Goal: Task Accomplishment & Management: Use online tool/utility

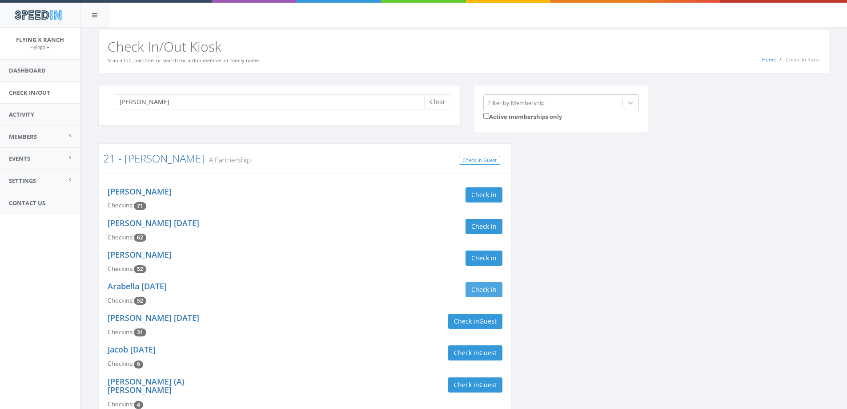
type input "[PERSON_NAME]"
click at [487, 286] on button "Check in" at bounding box center [484, 289] width 37 height 15
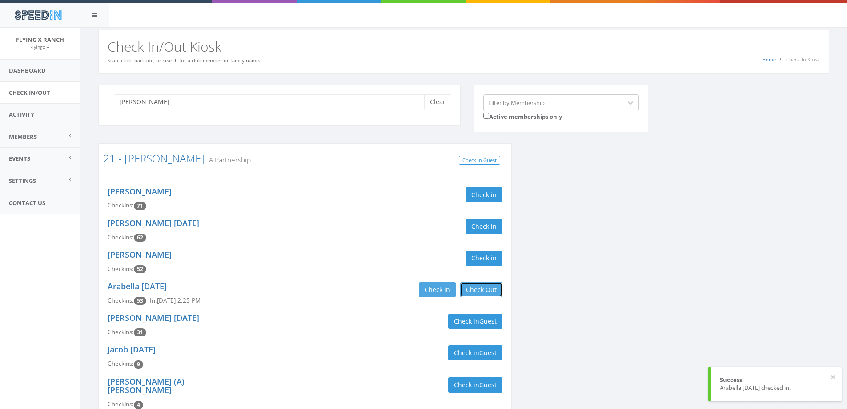
click at [487, 286] on button "Check Out" at bounding box center [481, 289] width 42 height 15
click at [478, 322] on button "Check in Guest" at bounding box center [475, 320] width 54 height 15
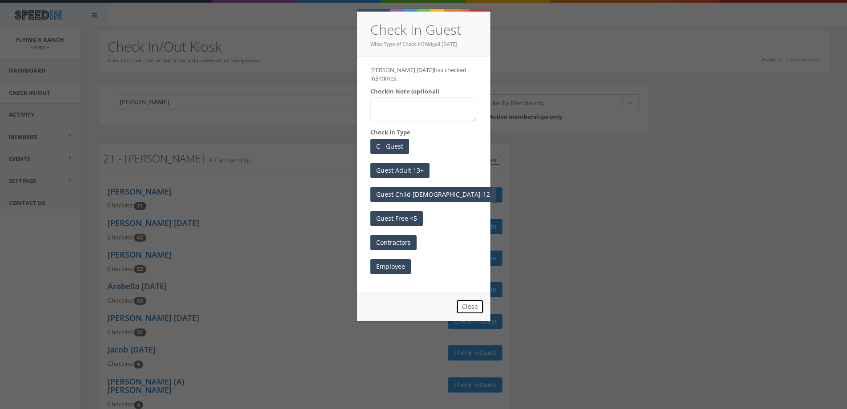
click at [475, 310] on button "Close" at bounding box center [470, 306] width 28 height 15
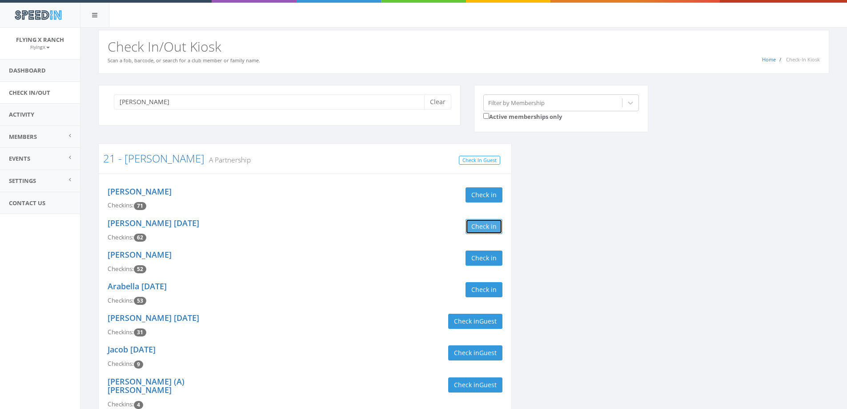
click at [481, 225] on button "Check in" at bounding box center [484, 226] width 37 height 15
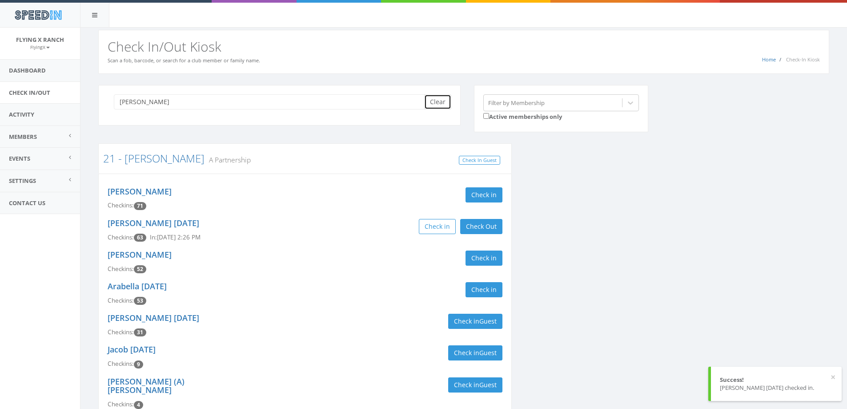
click at [443, 104] on button "Clear" at bounding box center [437, 101] width 27 height 15
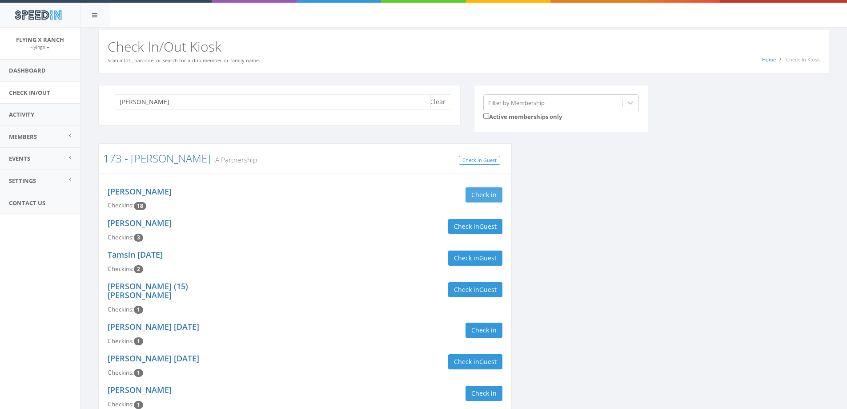
type input "[PERSON_NAME]"
click at [477, 195] on button "Check in" at bounding box center [484, 194] width 37 height 15
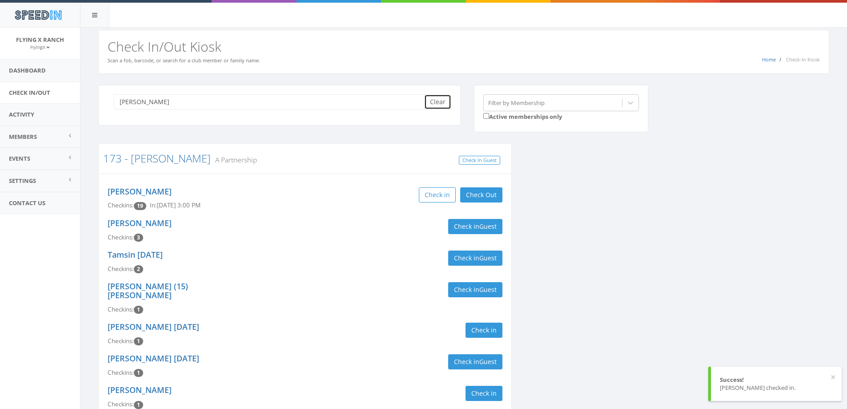
click at [434, 106] on button "Clear" at bounding box center [437, 101] width 27 height 15
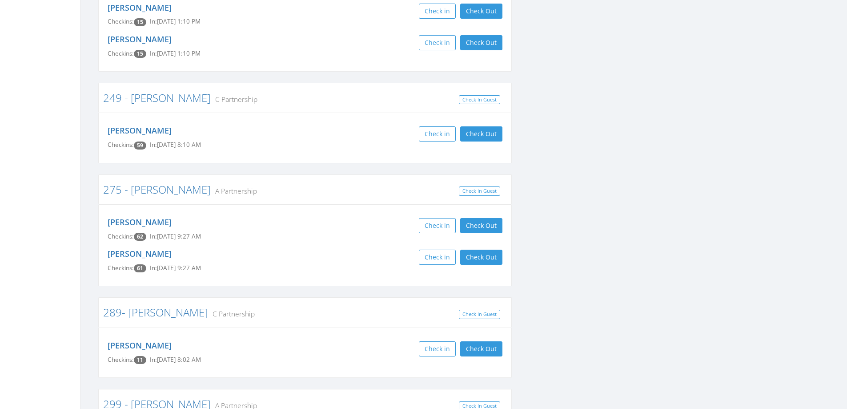
scroll to position [2045, 0]
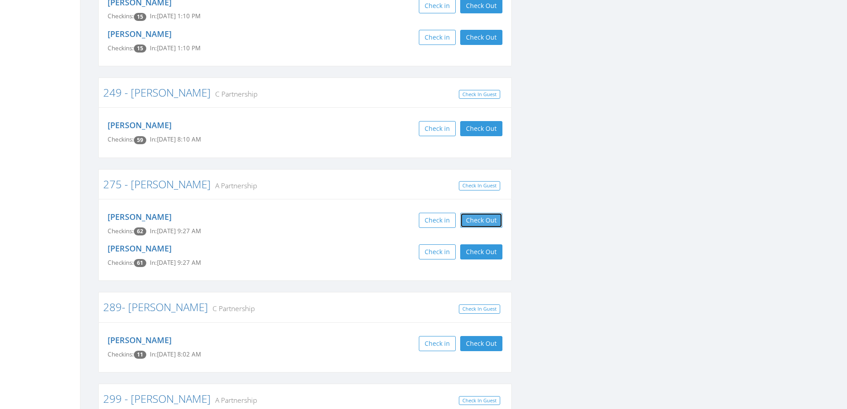
click at [494, 213] on button "Check Out" at bounding box center [481, 220] width 42 height 15
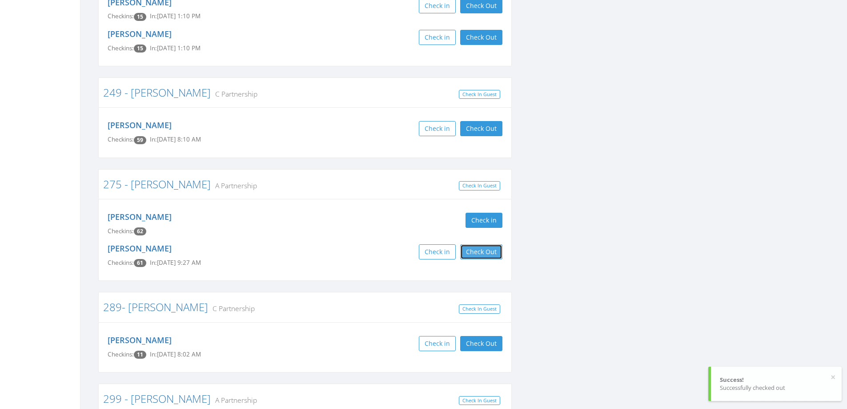
click at [489, 244] on button "Check Out" at bounding box center [481, 251] width 42 height 15
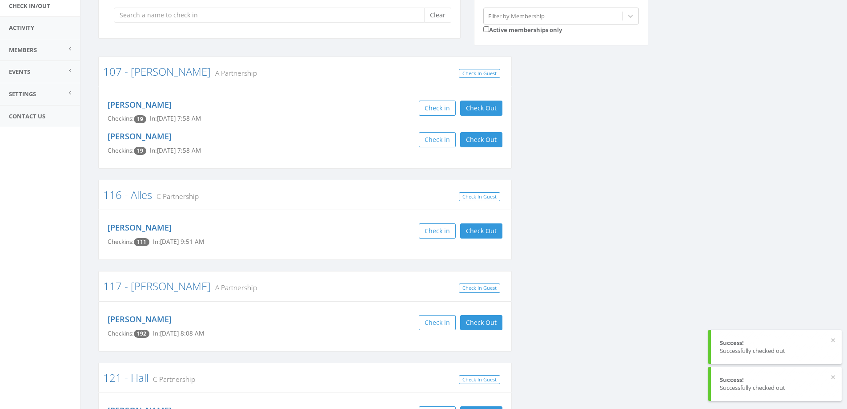
scroll to position [0, 0]
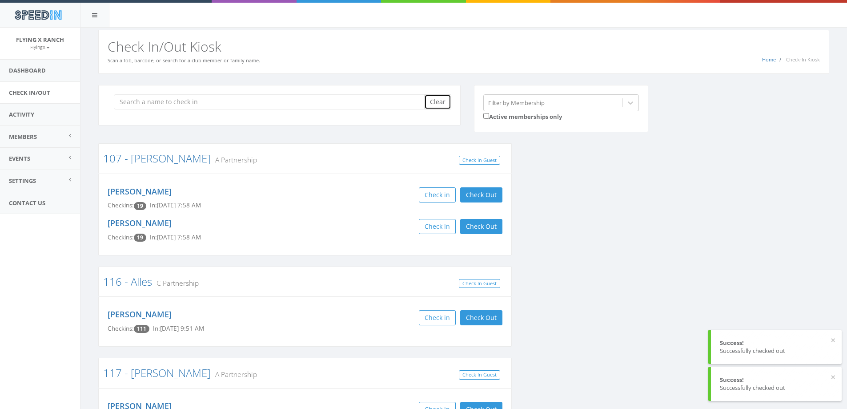
click at [439, 105] on button "Clear" at bounding box center [437, 101] width 27 height 15
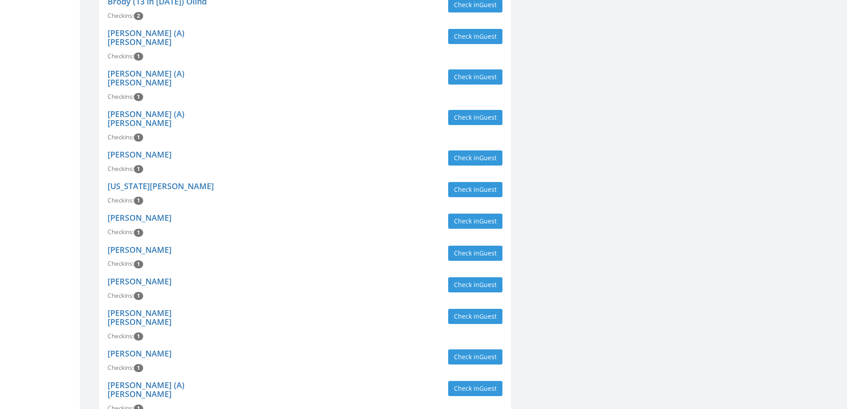
scroll to position [978, 0]
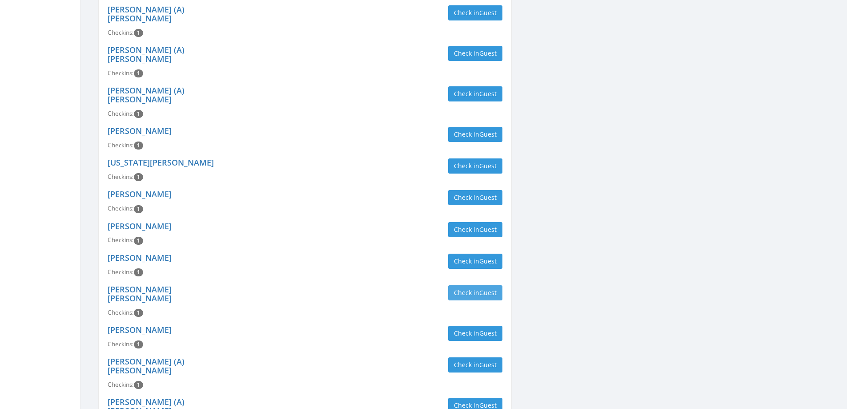
type input "[PERSON_NAME]"
click at [468, 285] on button "Check in Guest" at bounding box center [475, 292] width 54 height 15
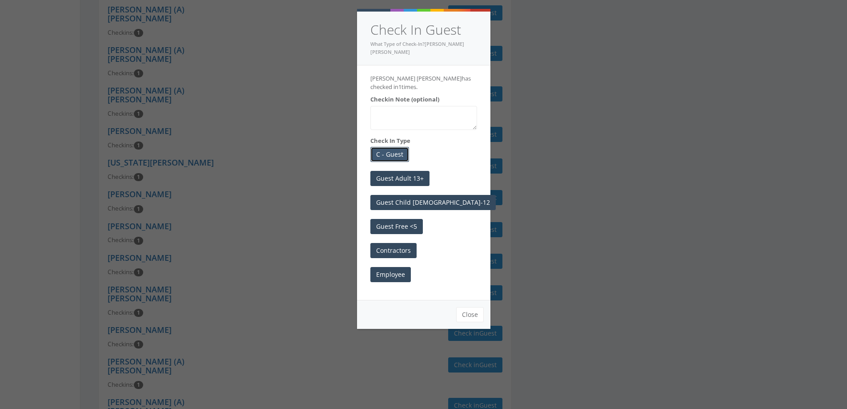
click at [394, 147] on button "C - Guest" at bounding box center [389, 154] width 39 height 15
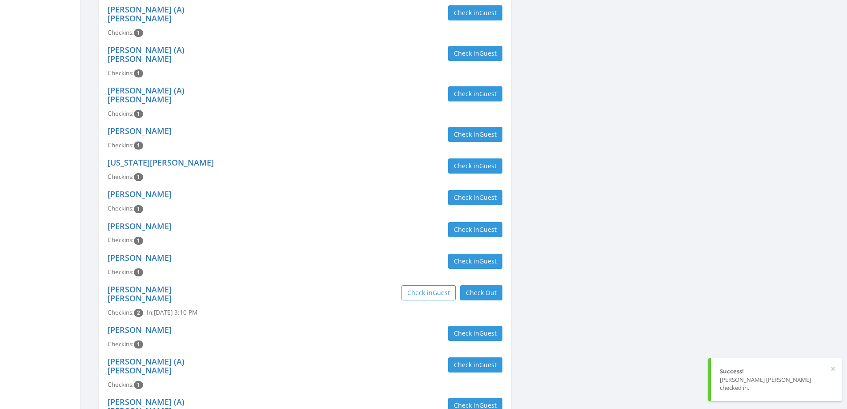
click at [334, 222] on div "Check in Guest" at bounding box center [407, 229] width 191 height 15
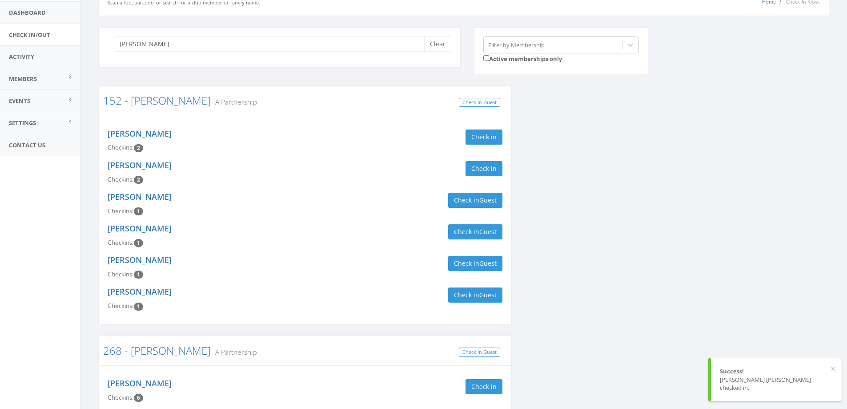
scroll to position [0, 0]
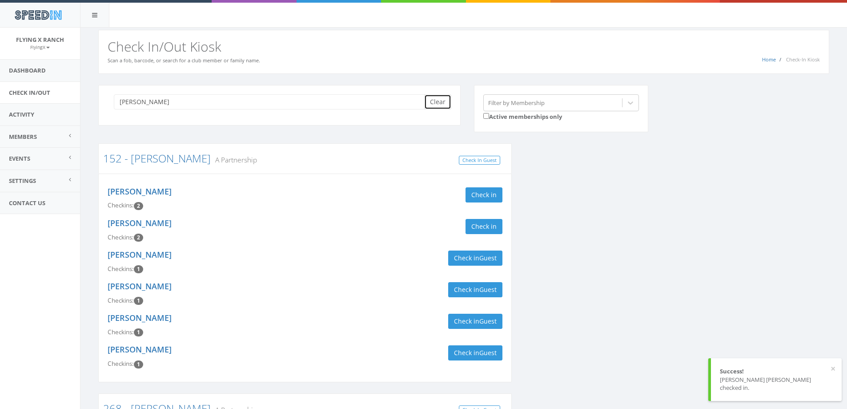
click at [438, 101] on button "Clear" at bounding box center [437, 101] width 27 height 15
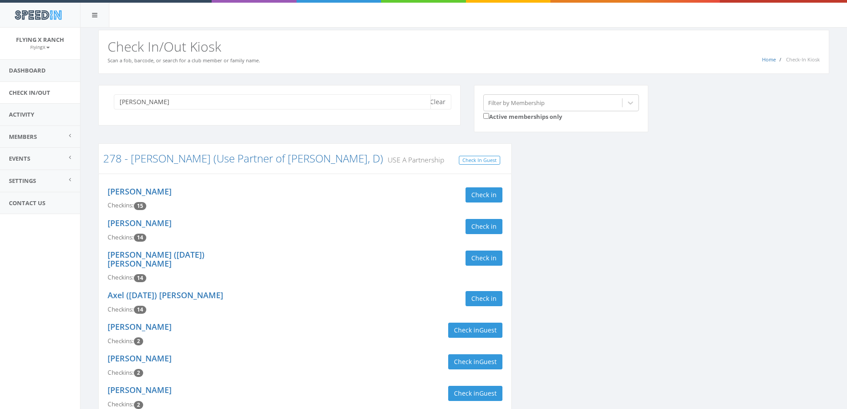
type input "[PERSON_NAME]"
click at [40, 72] on link "Dashboard" at bounding box center [40, 71] width 80 height 22
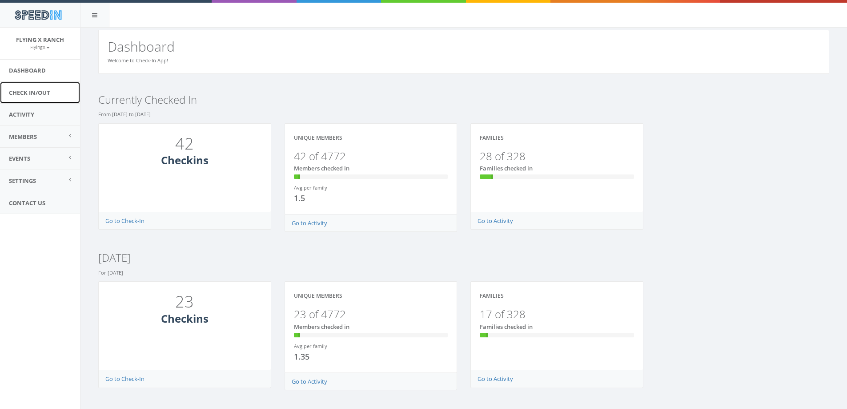
click at [38, 91] on link "Check In/Out" at bounding box center [40, 93] width 80 height 22
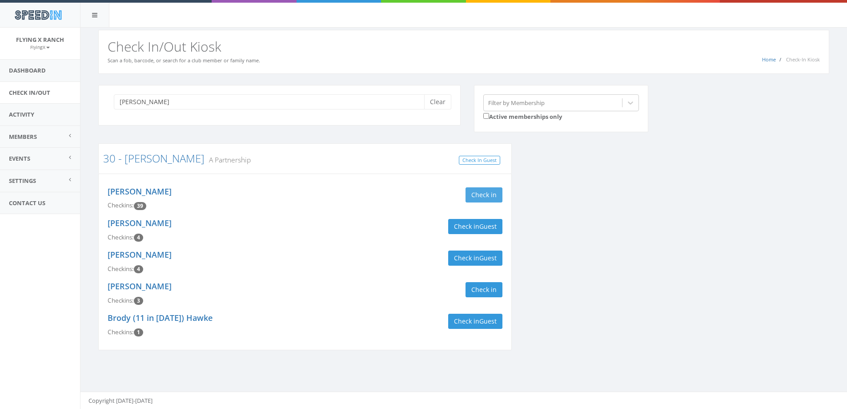
type input "peterson"
click at [490, 197] on button "Check in" at bounding box center [484, 194] width 37 height 15
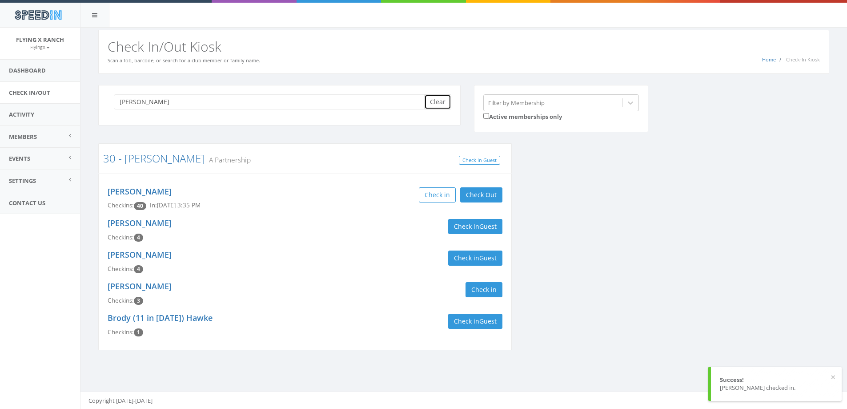
click at [440, 105] on button "Clear" at bounding box center [437, 101] width 27 height 15
